Goal: Information Seeking & Learning: Understand process/instructions

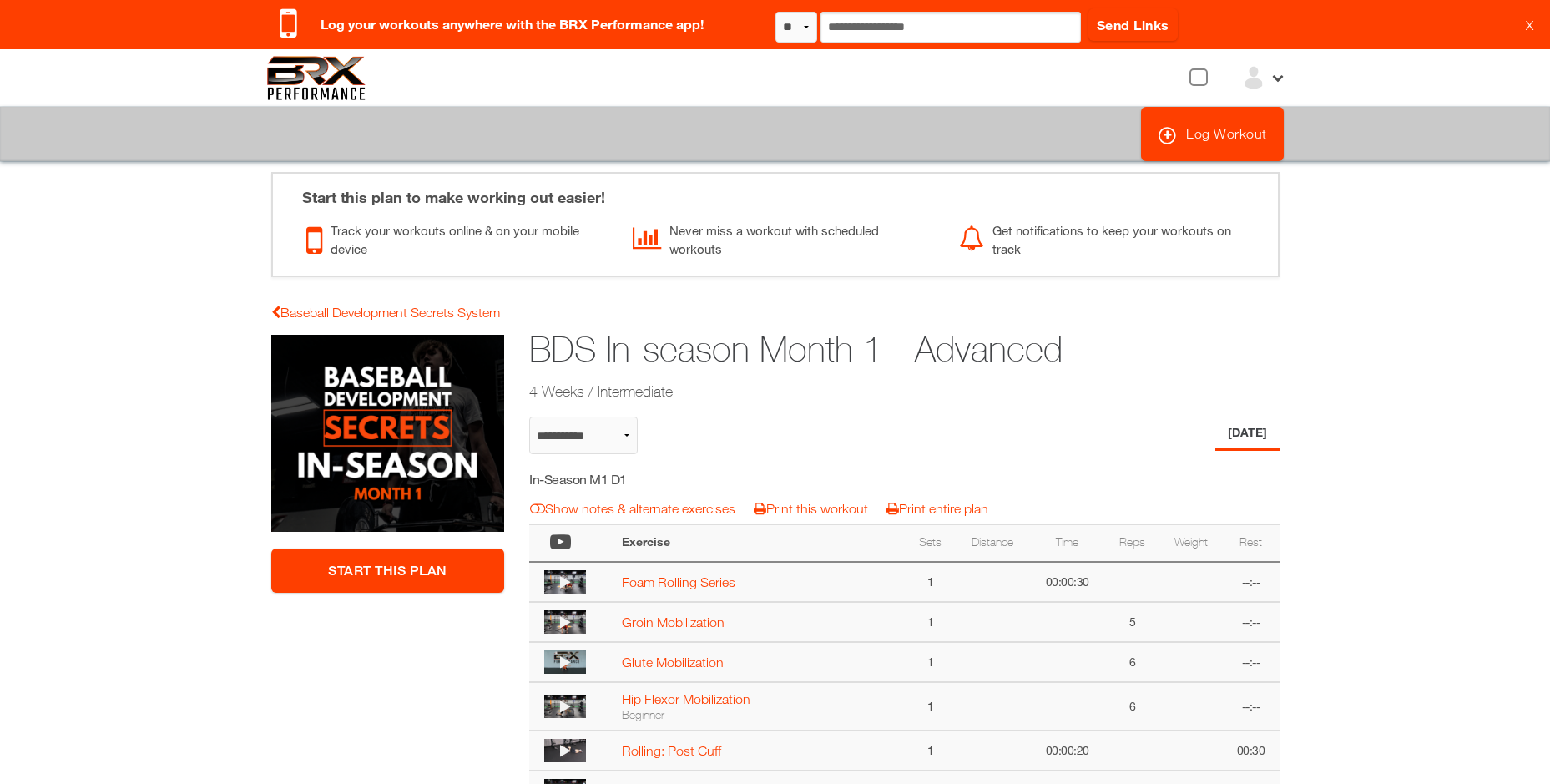
click at [789, 405] on div "BDS In-season Month 1 - Advanced 4 Weeks / Intermediate" at bounding box center [839, 365] width 646 height 86
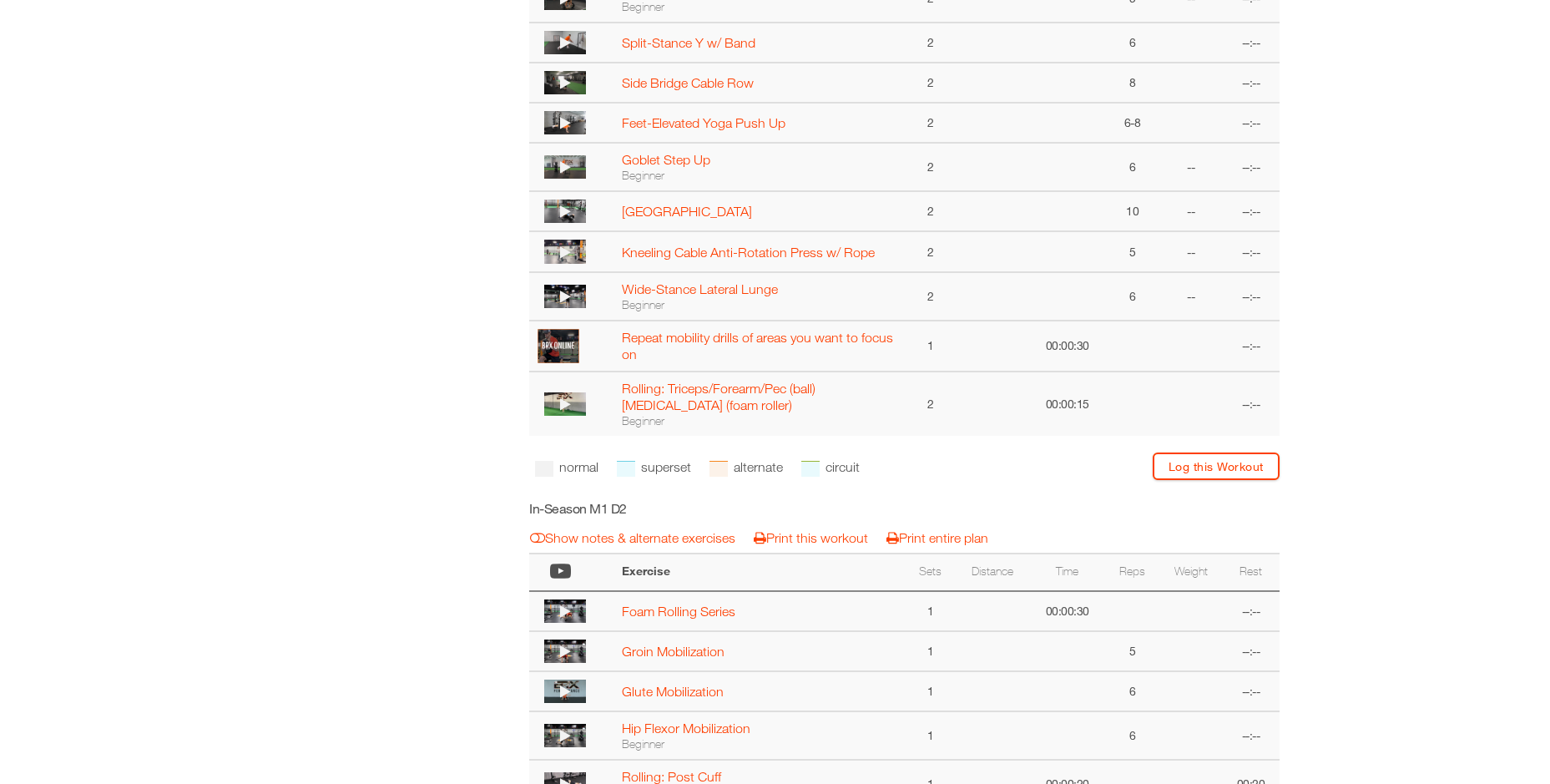
scroll to position [1418, 0]
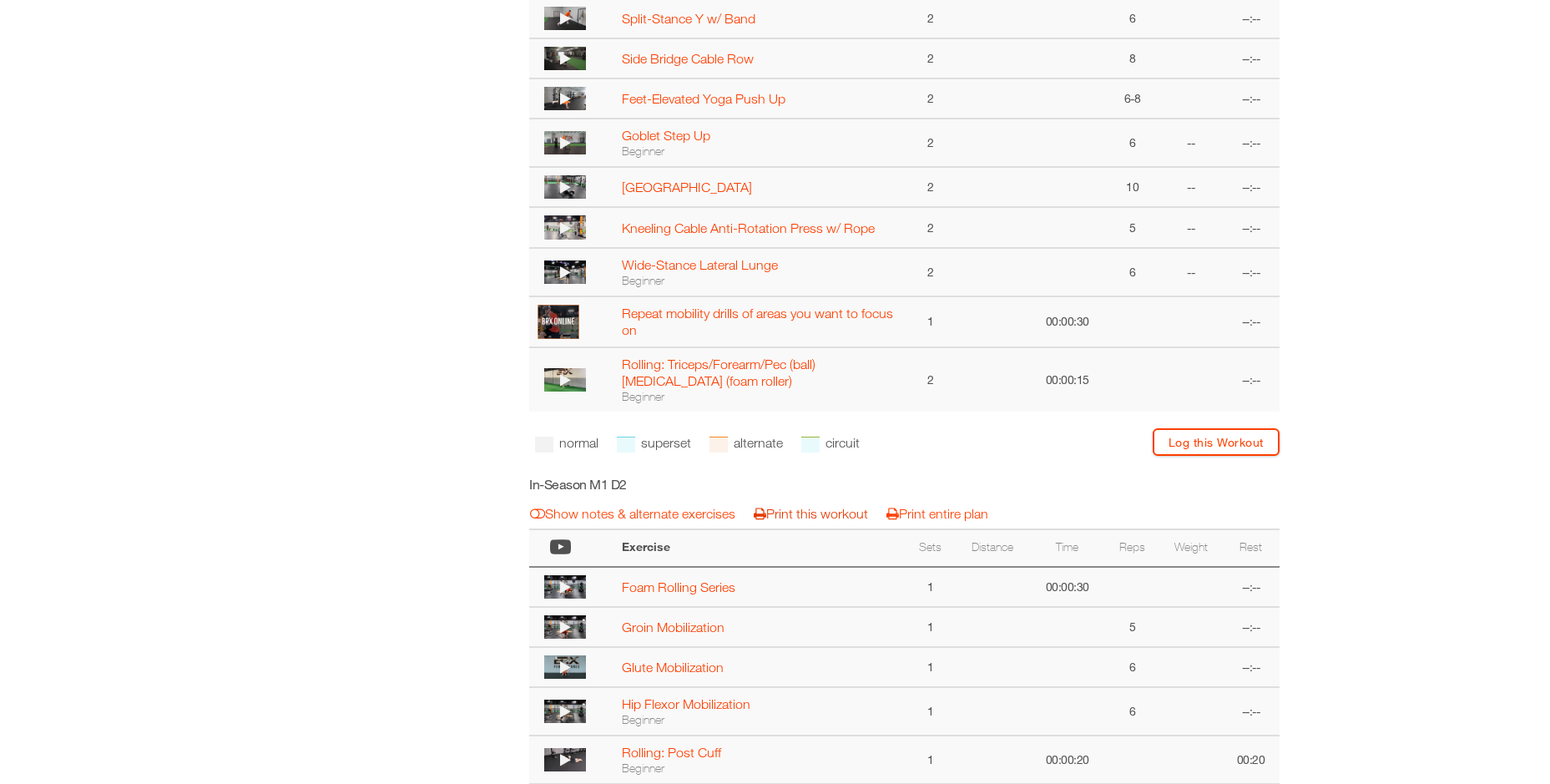
click at [820, 505] on link "Print this workout" at bounding box center [811, 512] width 114 height 15
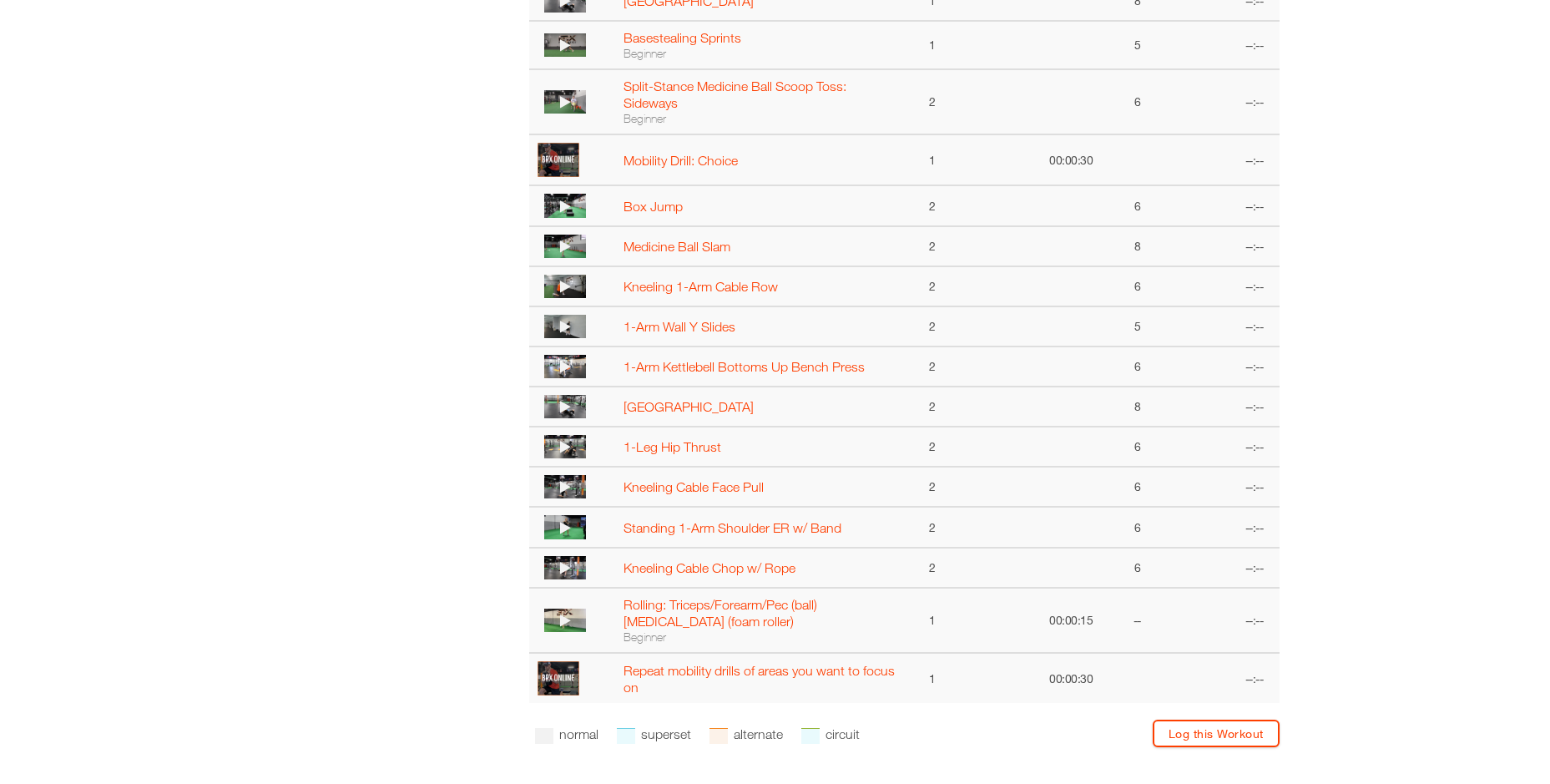
scroll to position [3848, 0]
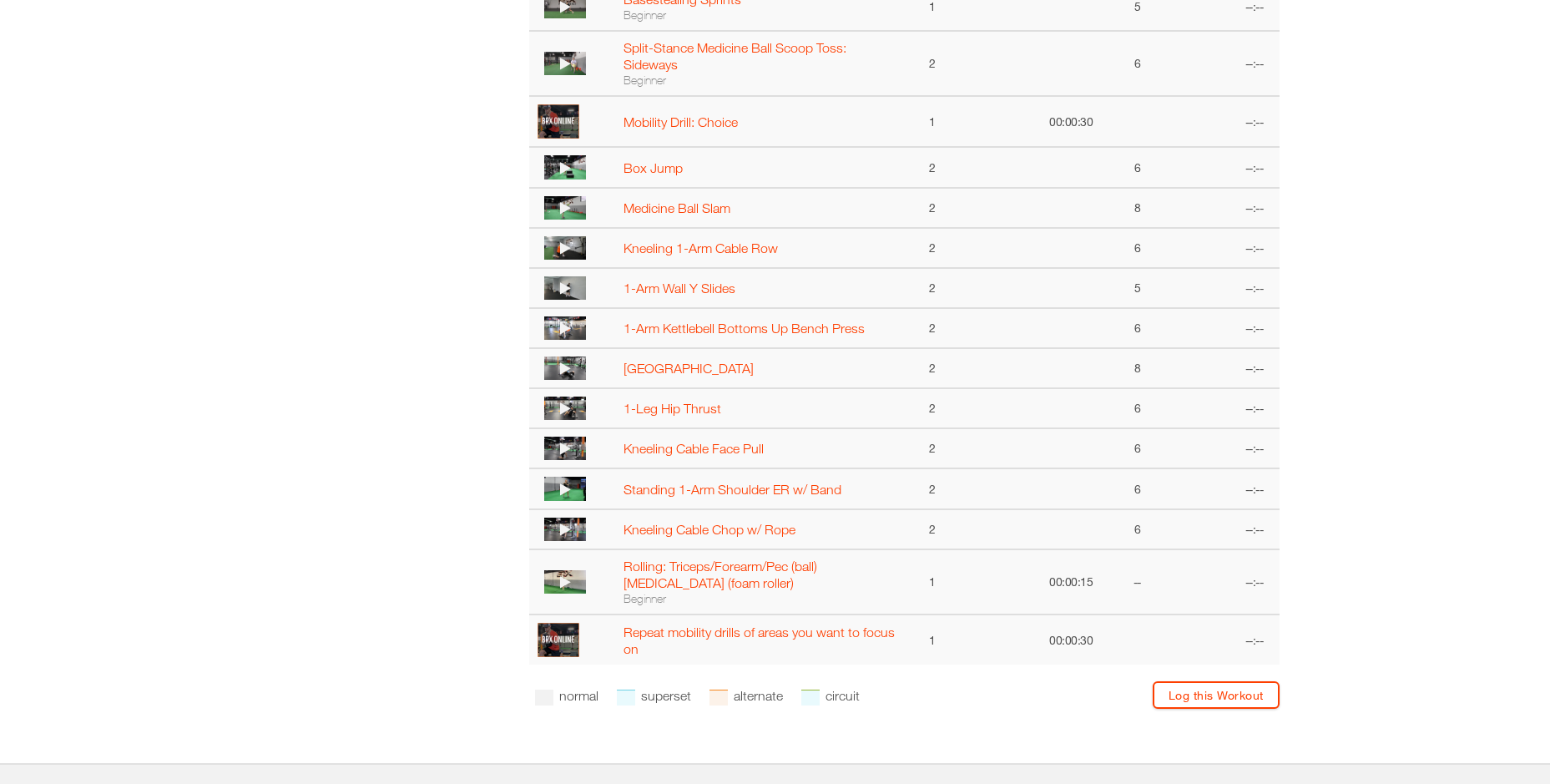
click at [563, 244] on icon at bounding box center [565, 248] width 11 height 14
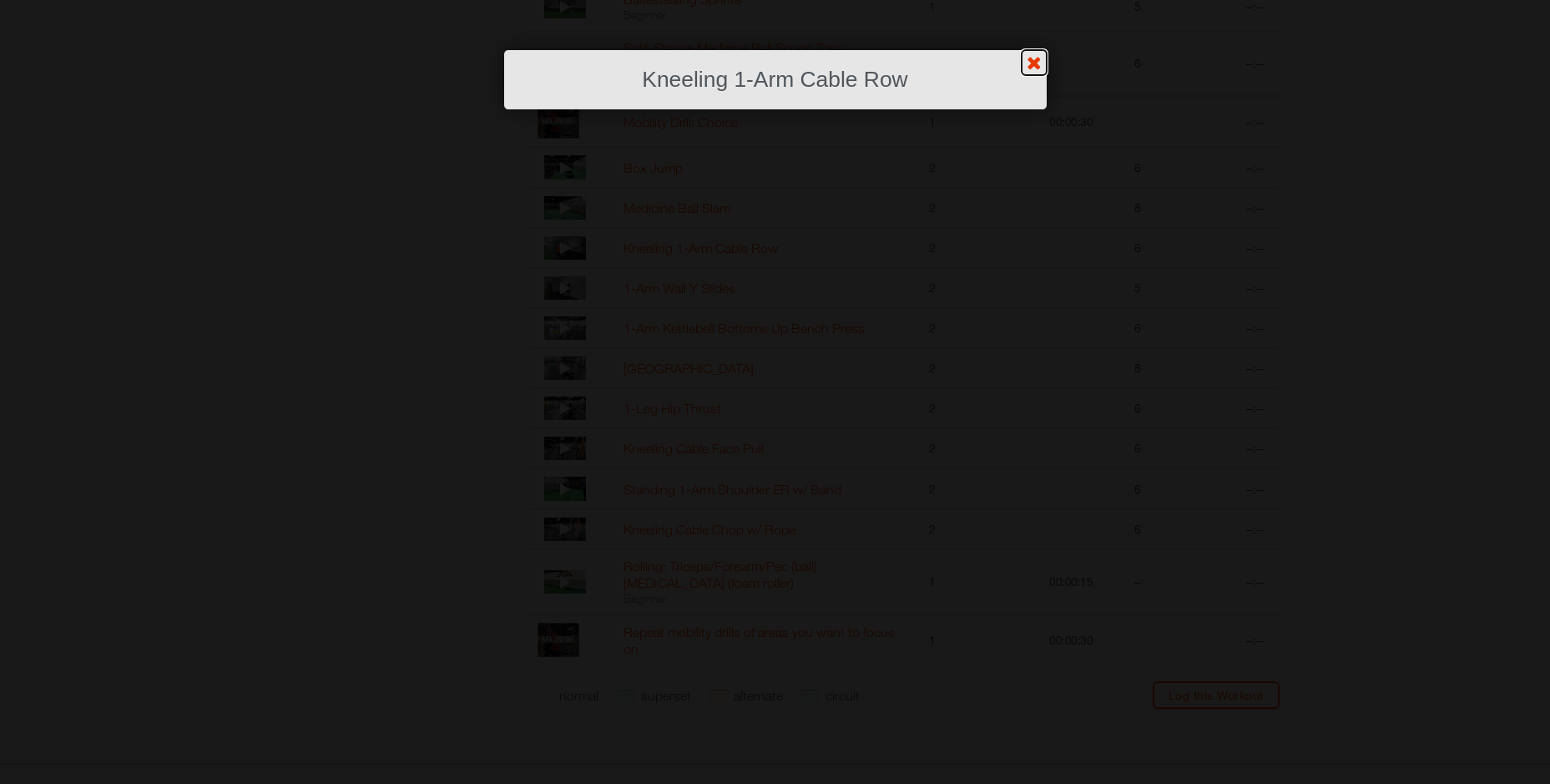
click at [1031, 0] on link "?" at bounding box center [775, -1] width 1552 height 1
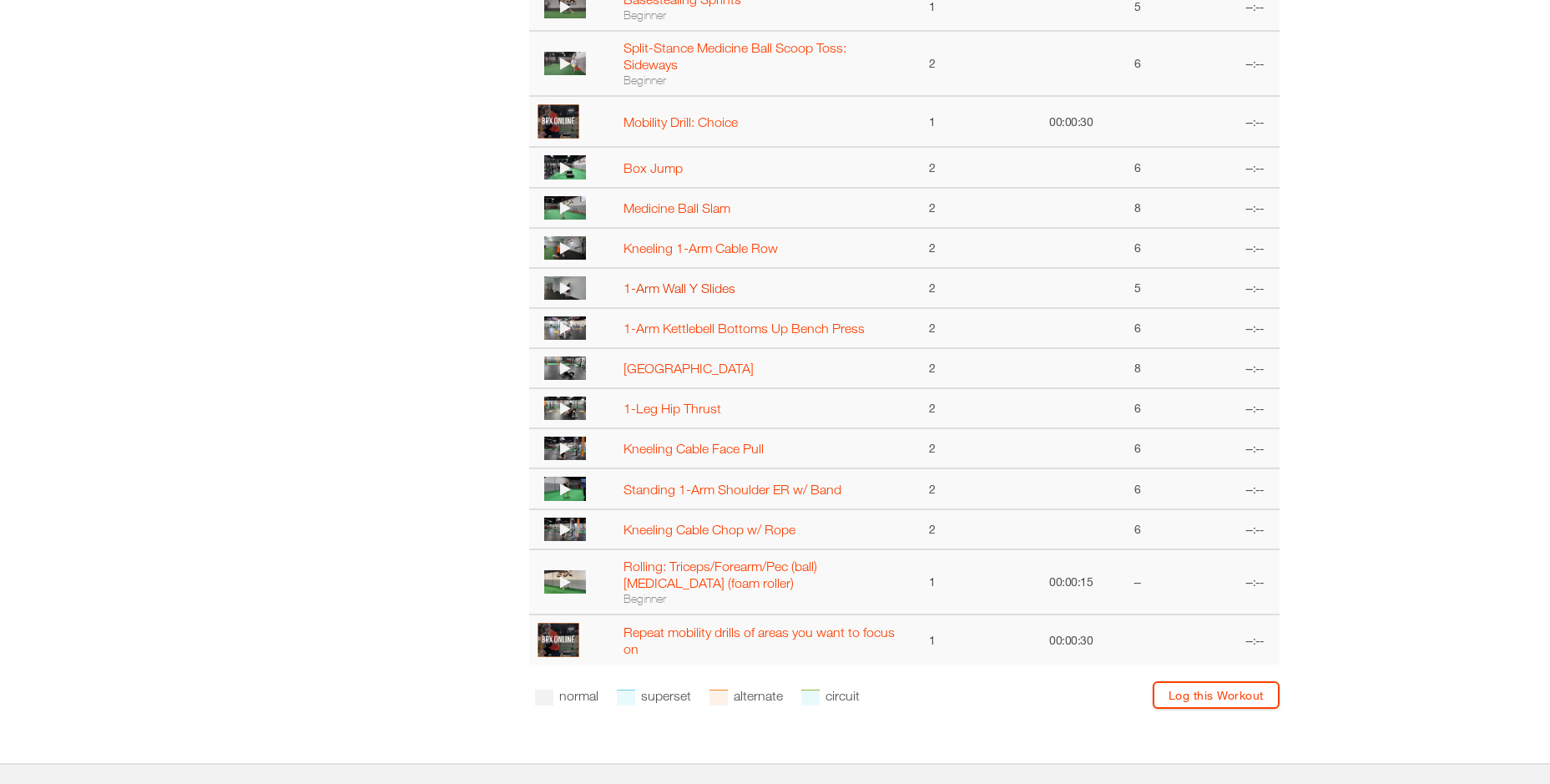
click at [699, 293] on link "1-Arm Wall Y Slides" at bounding box center [680, 287] width 111 height 15
select select "**********"
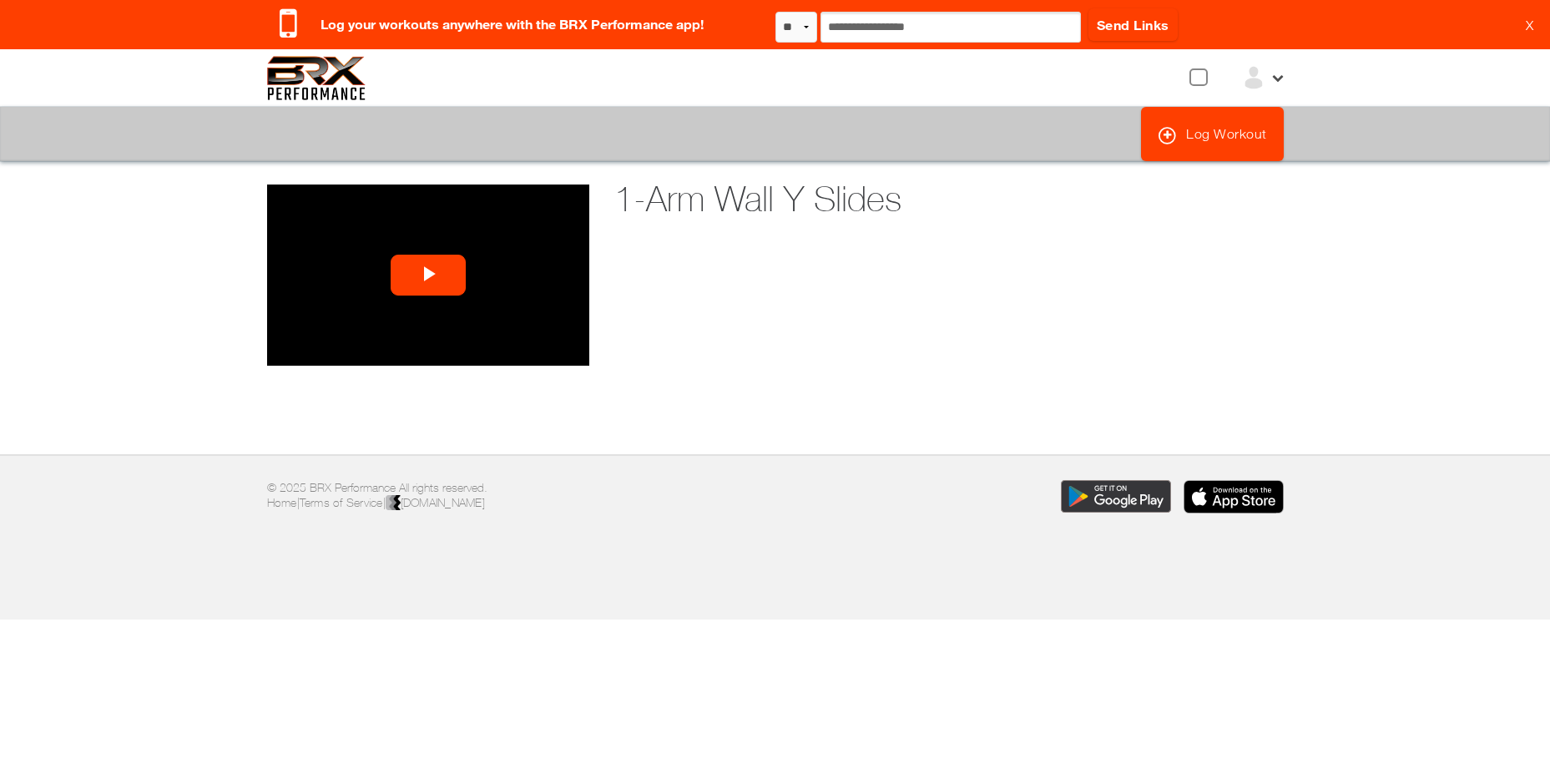
click at [428, 276] on span "Video Player" at bounding box center [428, 276] width 0 height 0
